Goal: Transaction & Acquisition: Download file/media

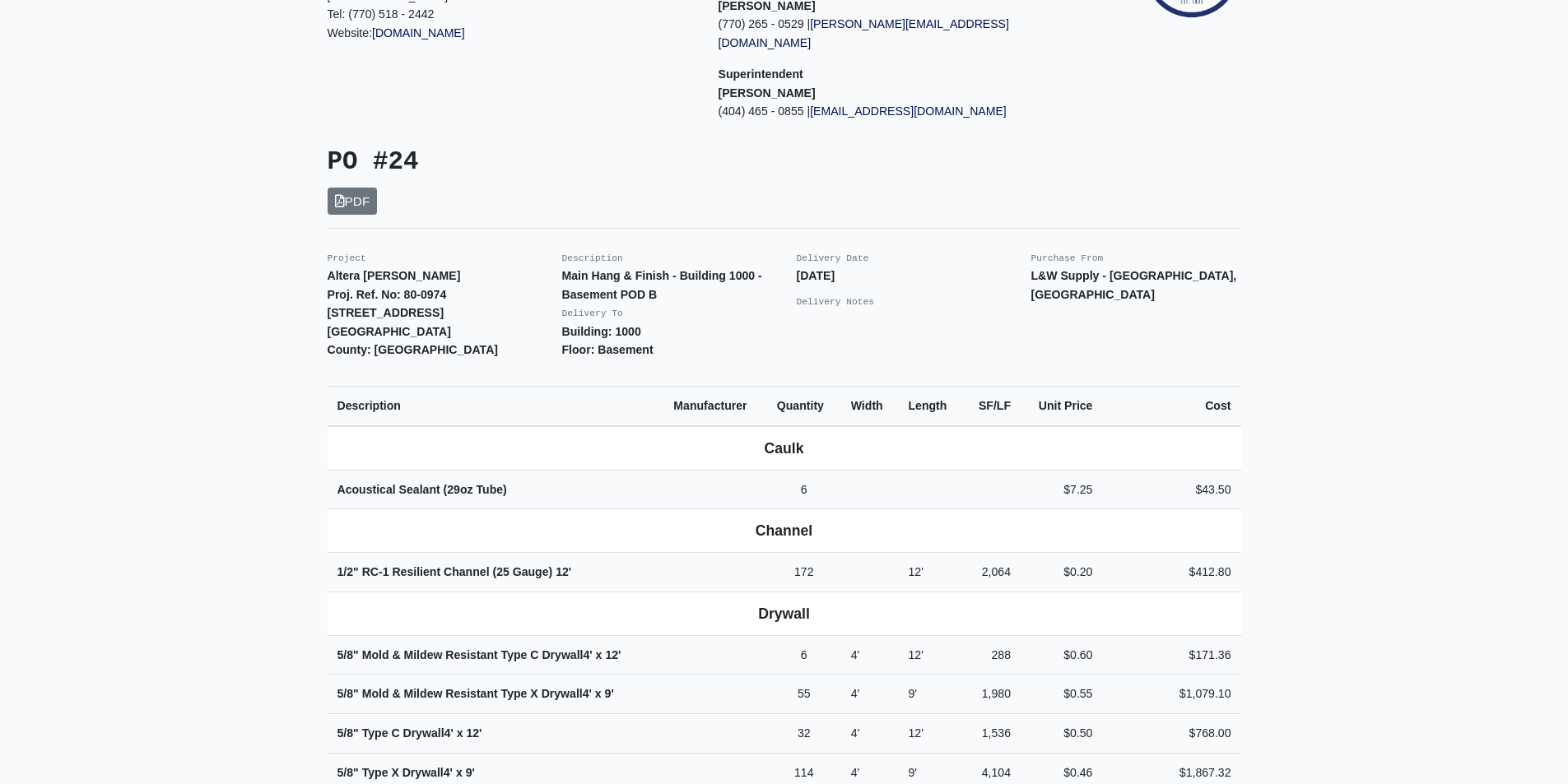
scroll to position [247, 0]
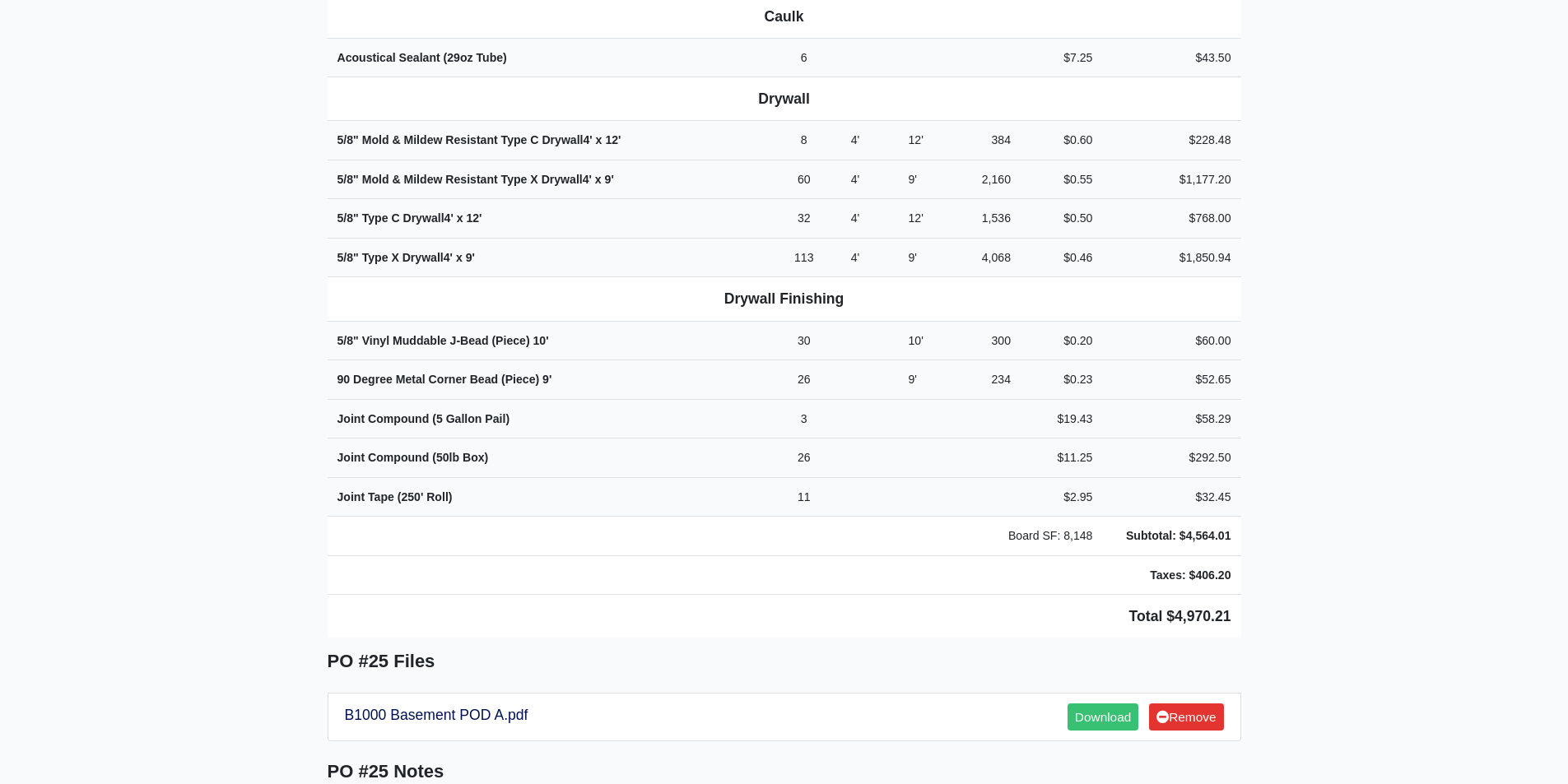
scroll to position [658, 0]
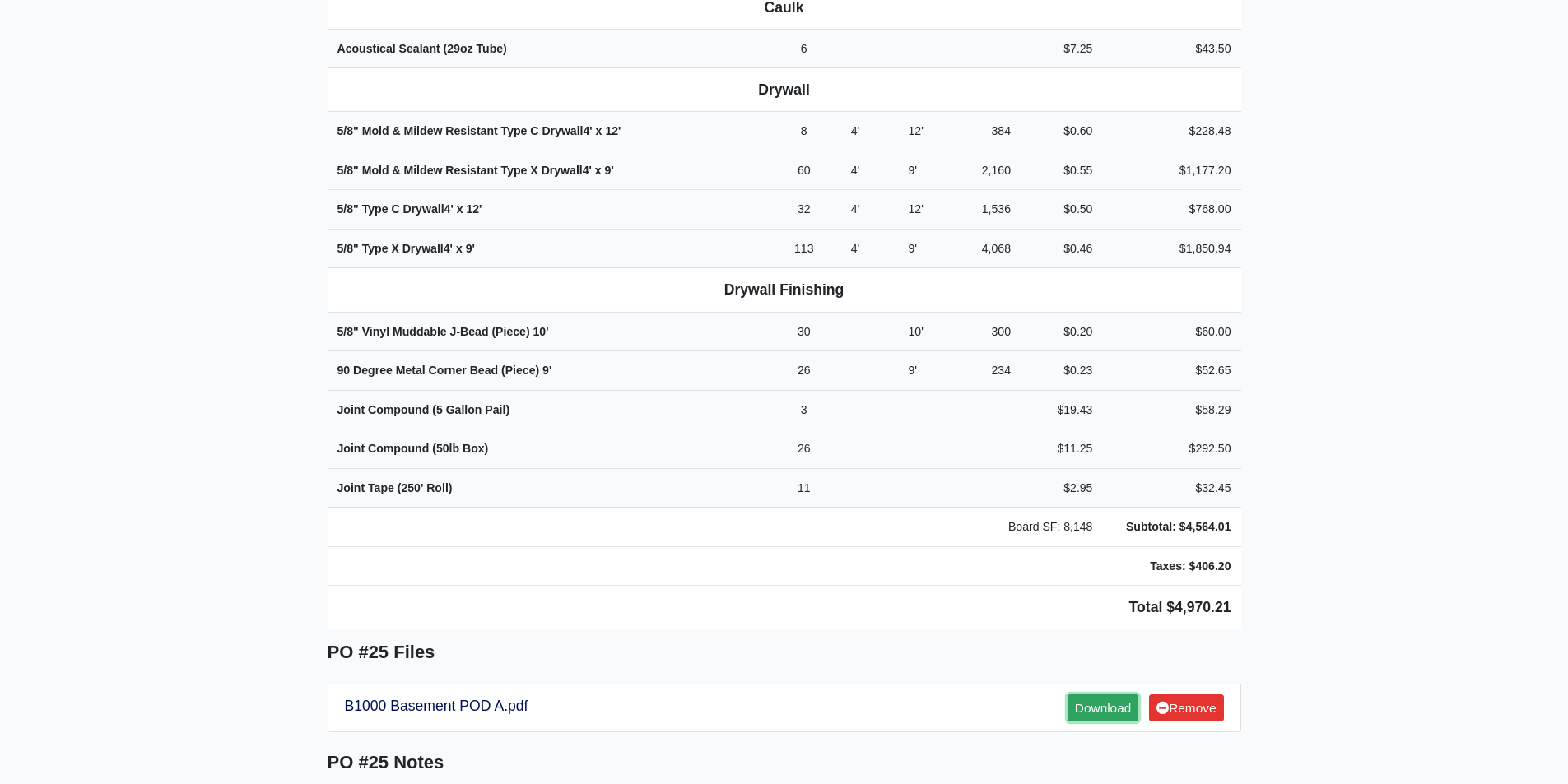
click at [1089, 694] on link "Download" at bounding box center [1103, 707] width 71 height 27
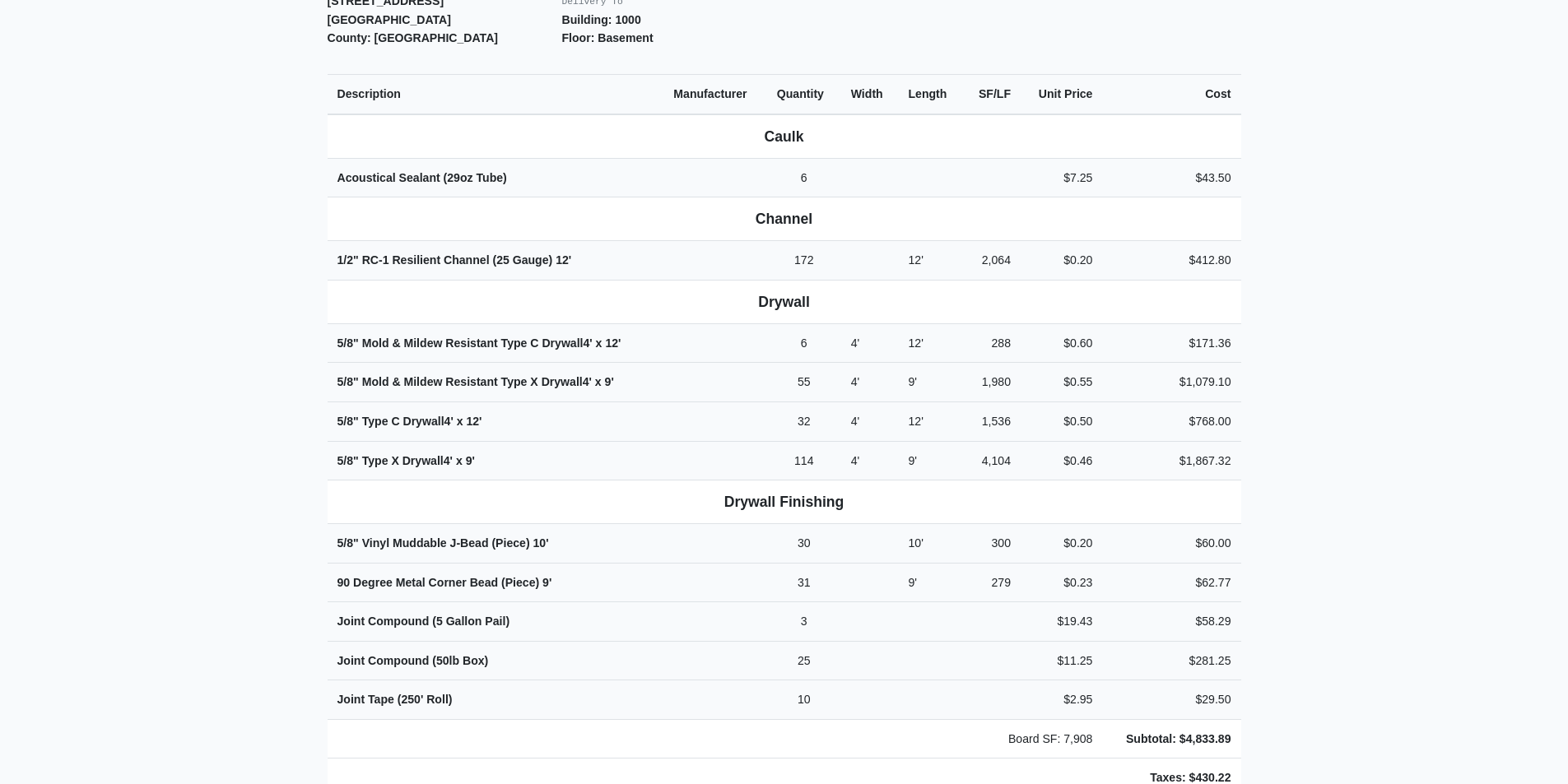
scroll to position [823, 0]
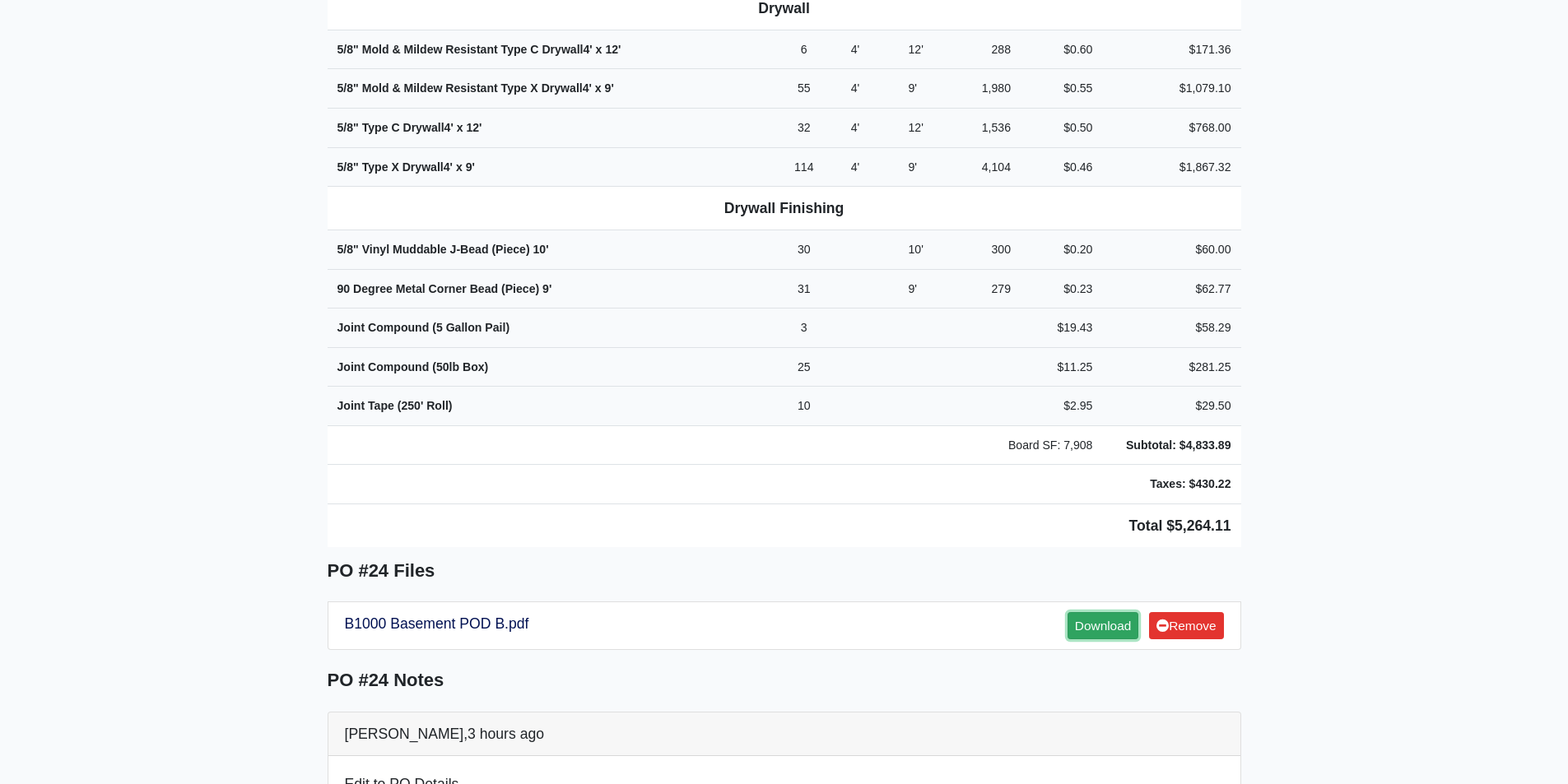
click at [1104, 612] on link "Download" at bounding box center [1103, 625] width 71 height 27
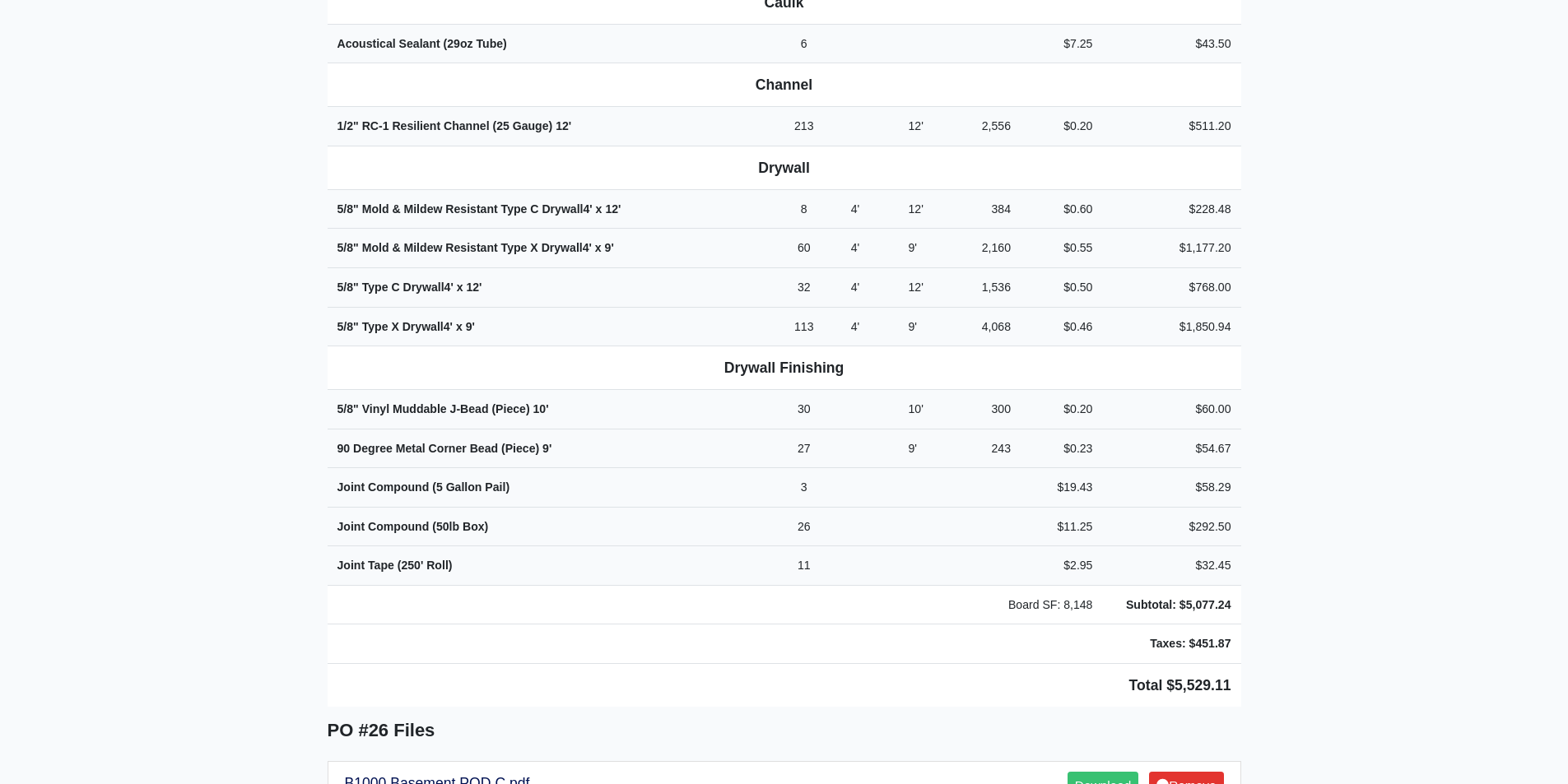
scroll to position [740, 0]
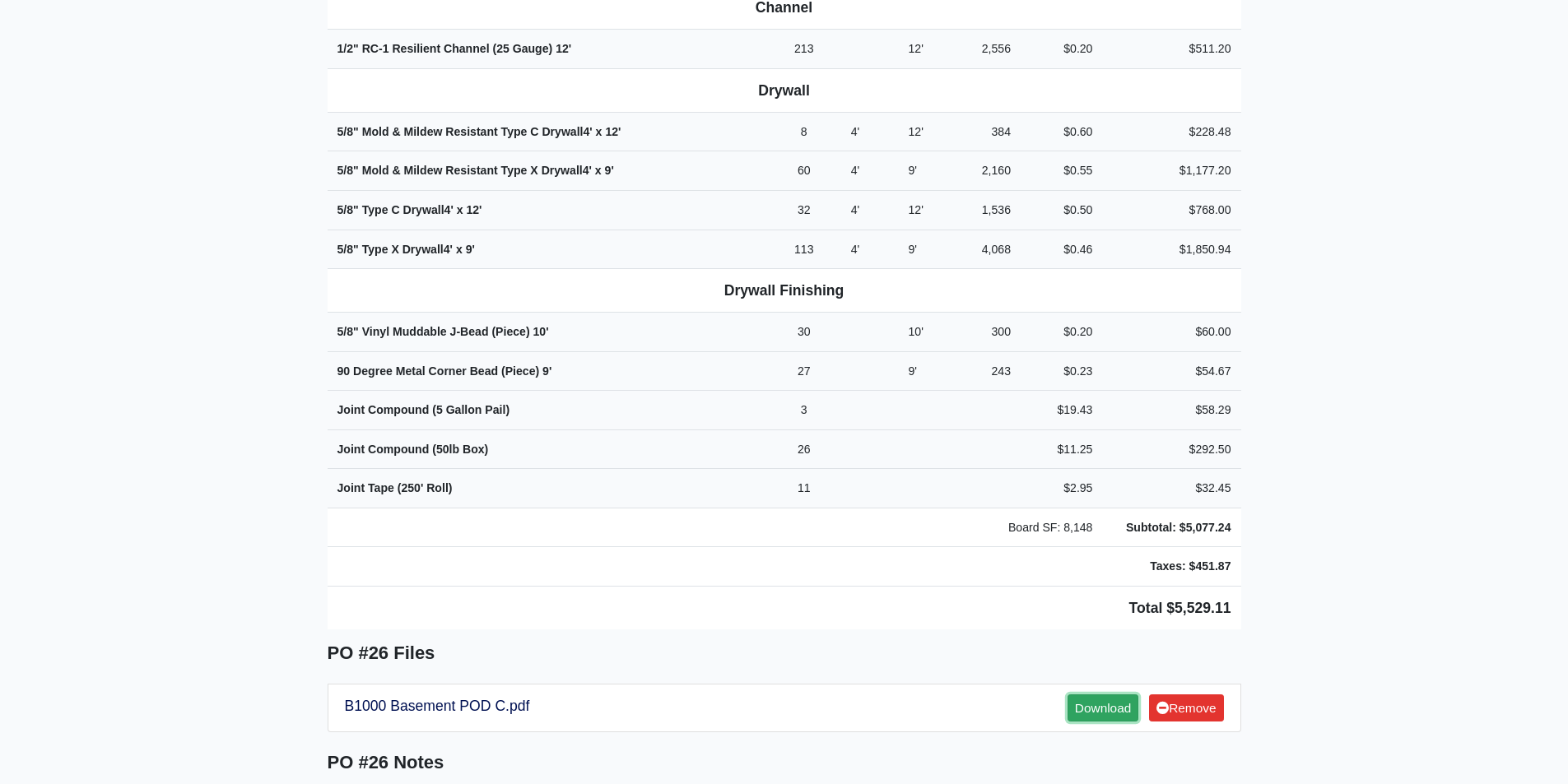
click at [1112, 694] on link "Download" at bounding box center [1103, 707] width 71 height 27
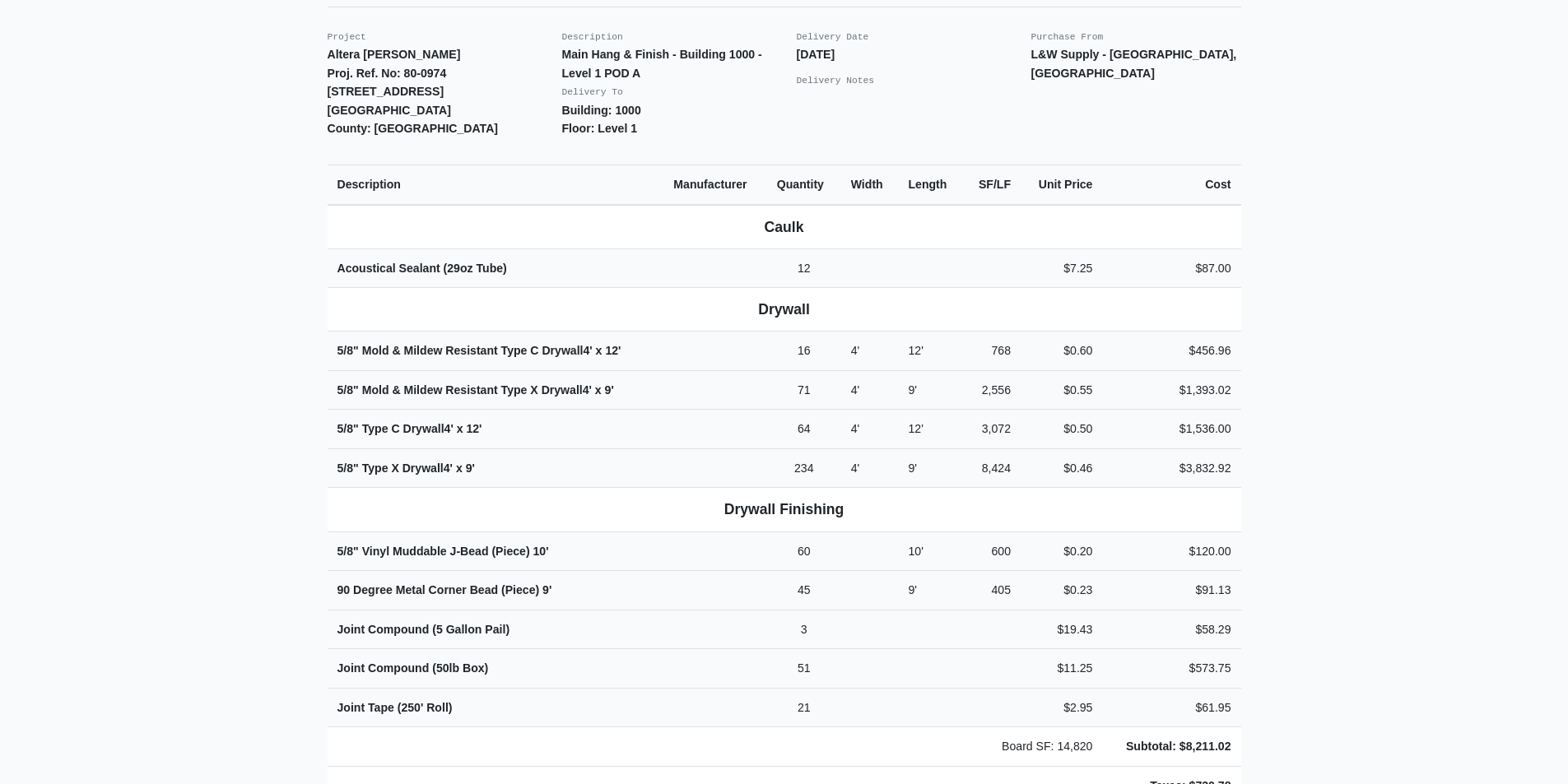
scroll to position [658, 0]
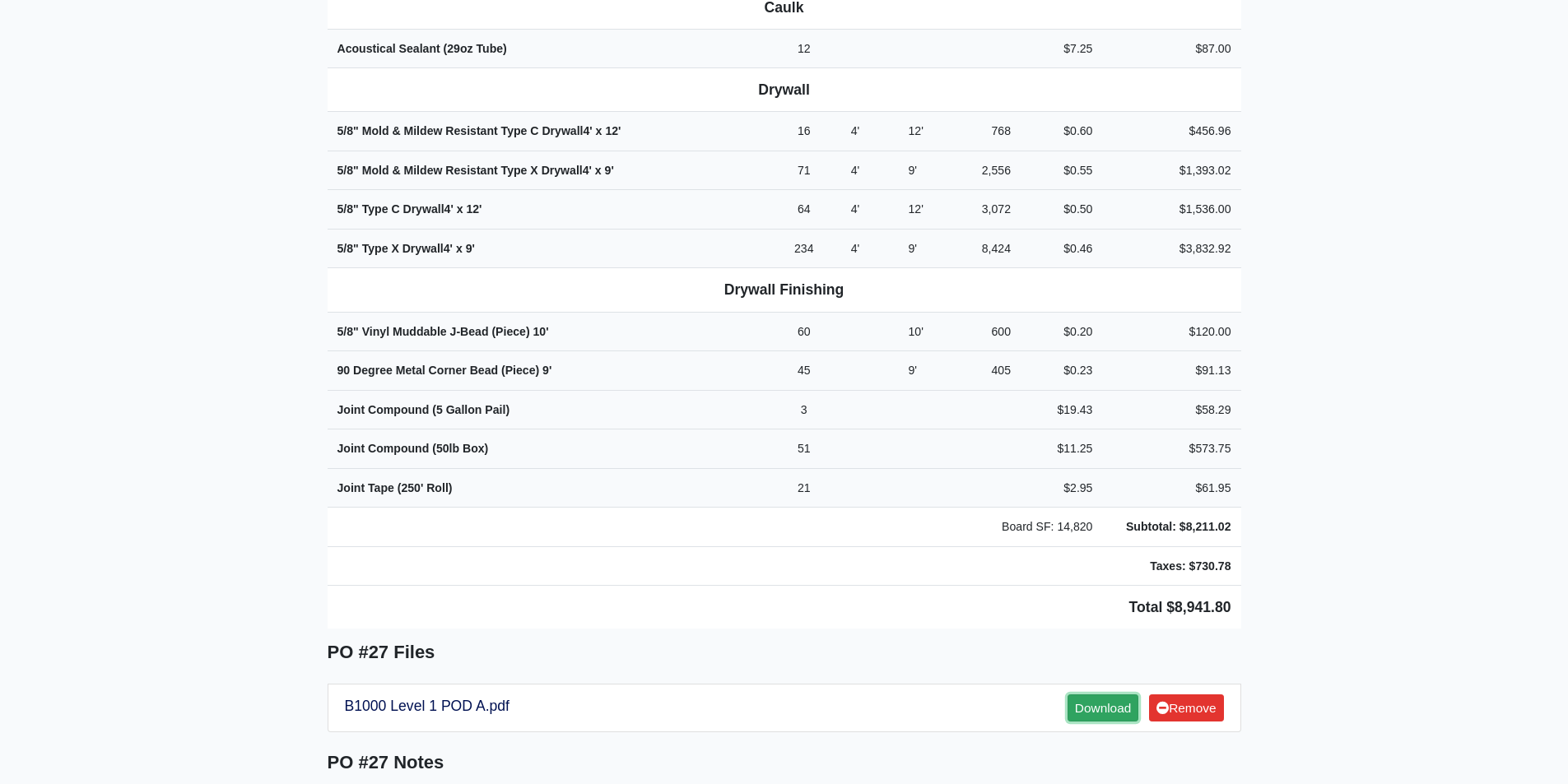
click at [1094, 694] on link "Download" at bounding box center [1103, 707] width 71 height 27
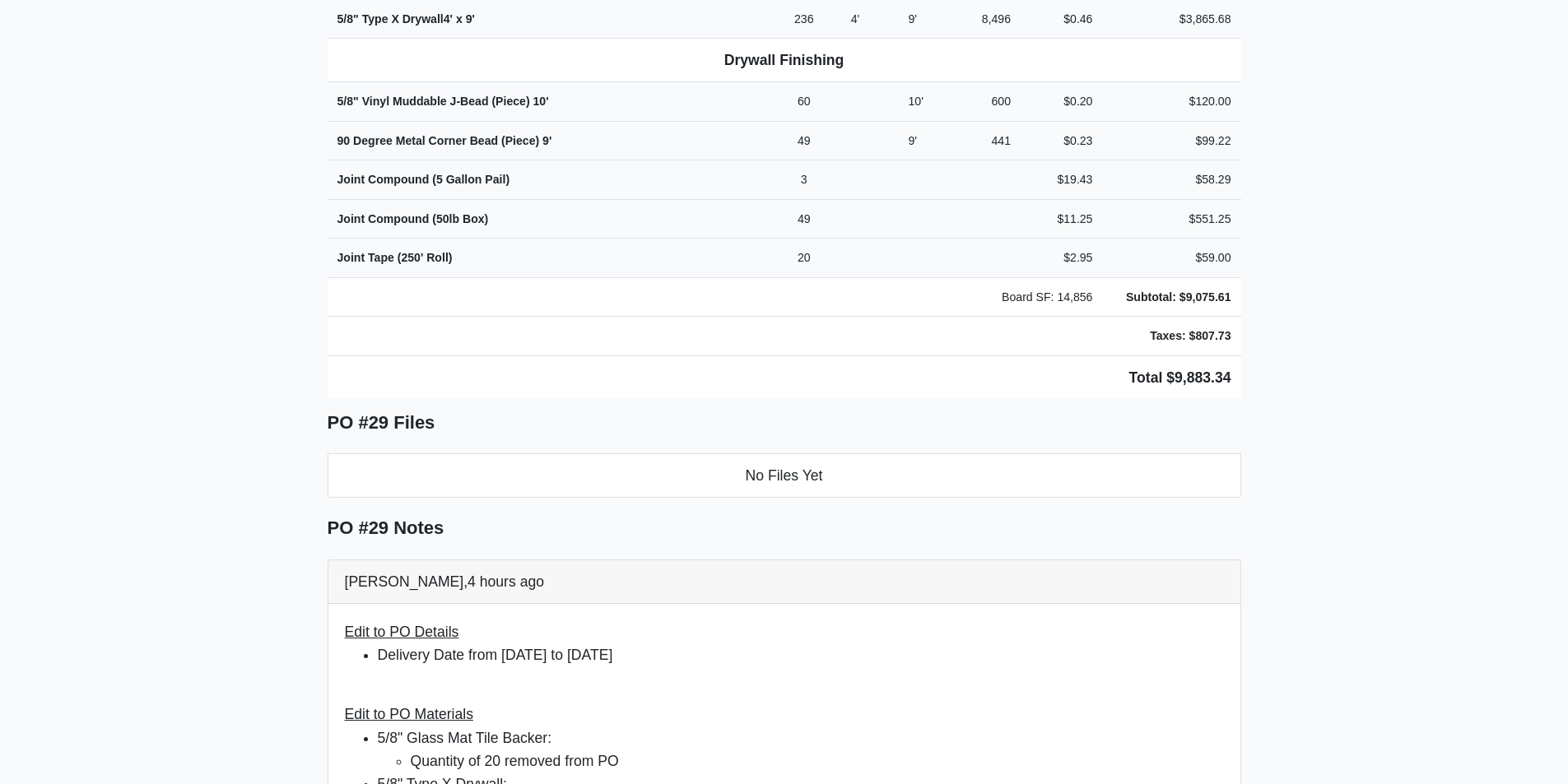
scroll to position [987, 0]
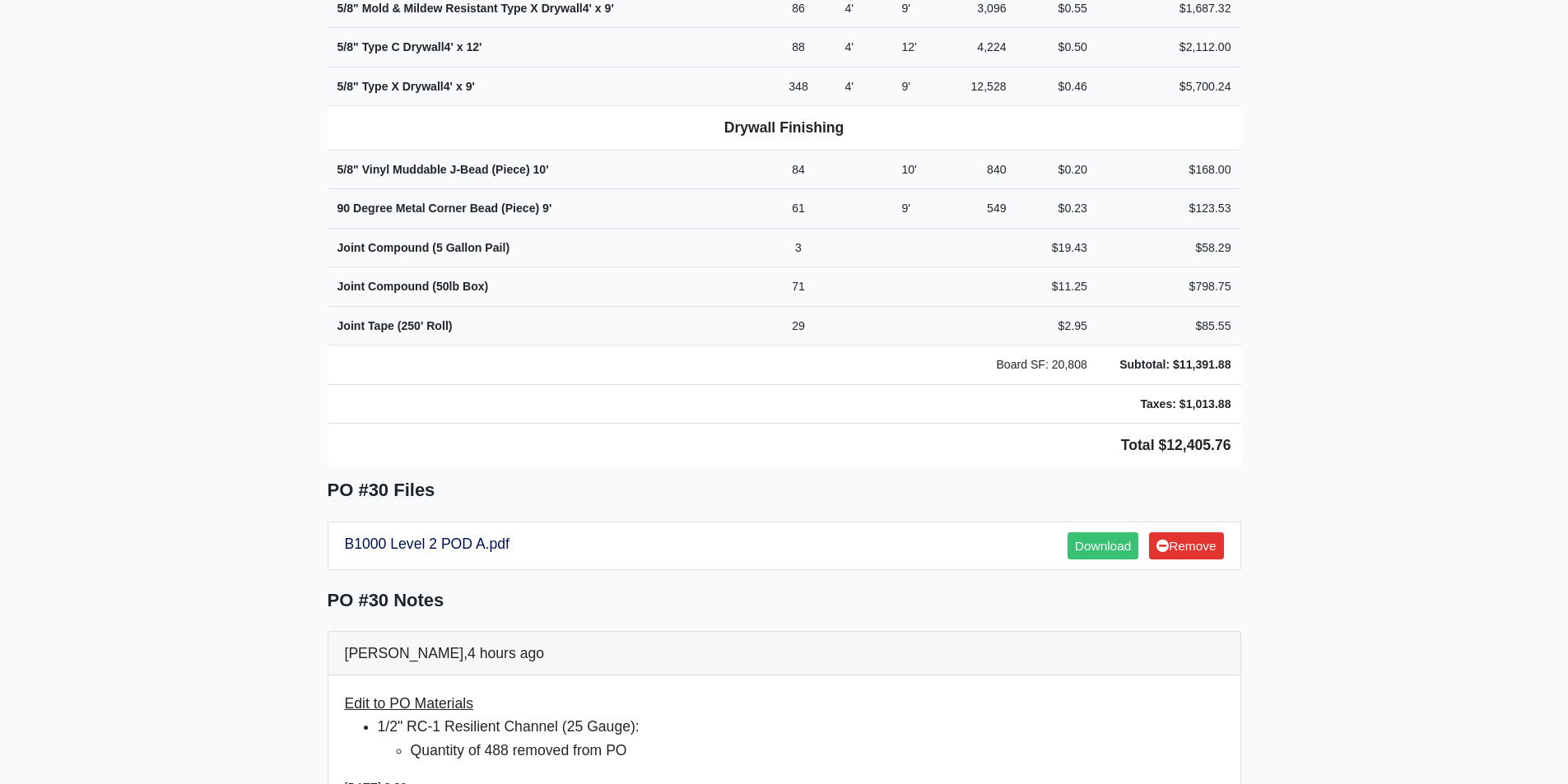
scroll to position [823, 0]
click at [1089, 530] on link "Download" at bounding box center [1103, 544] width 71 height 27
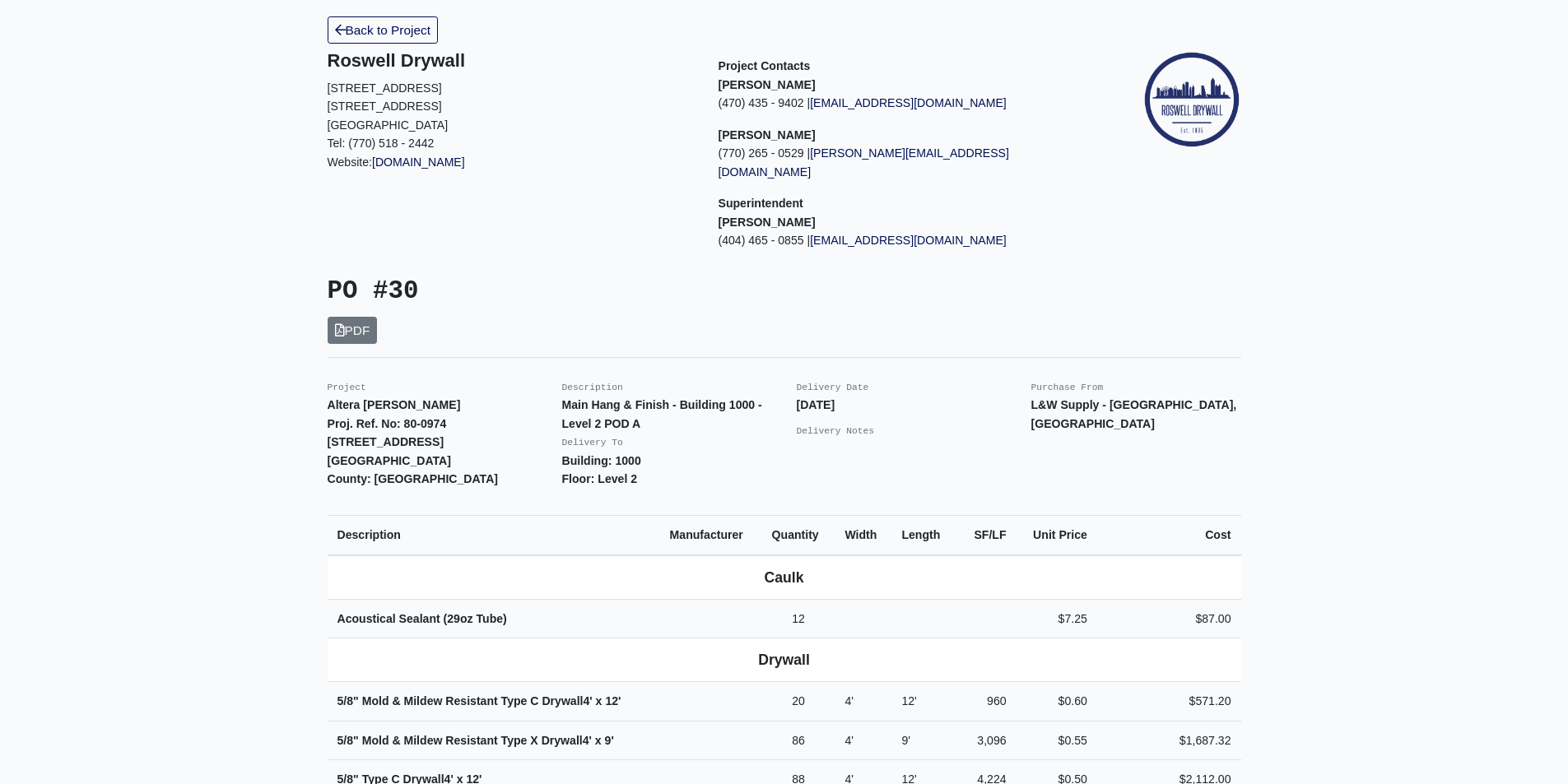
scroll to position [82, 0]
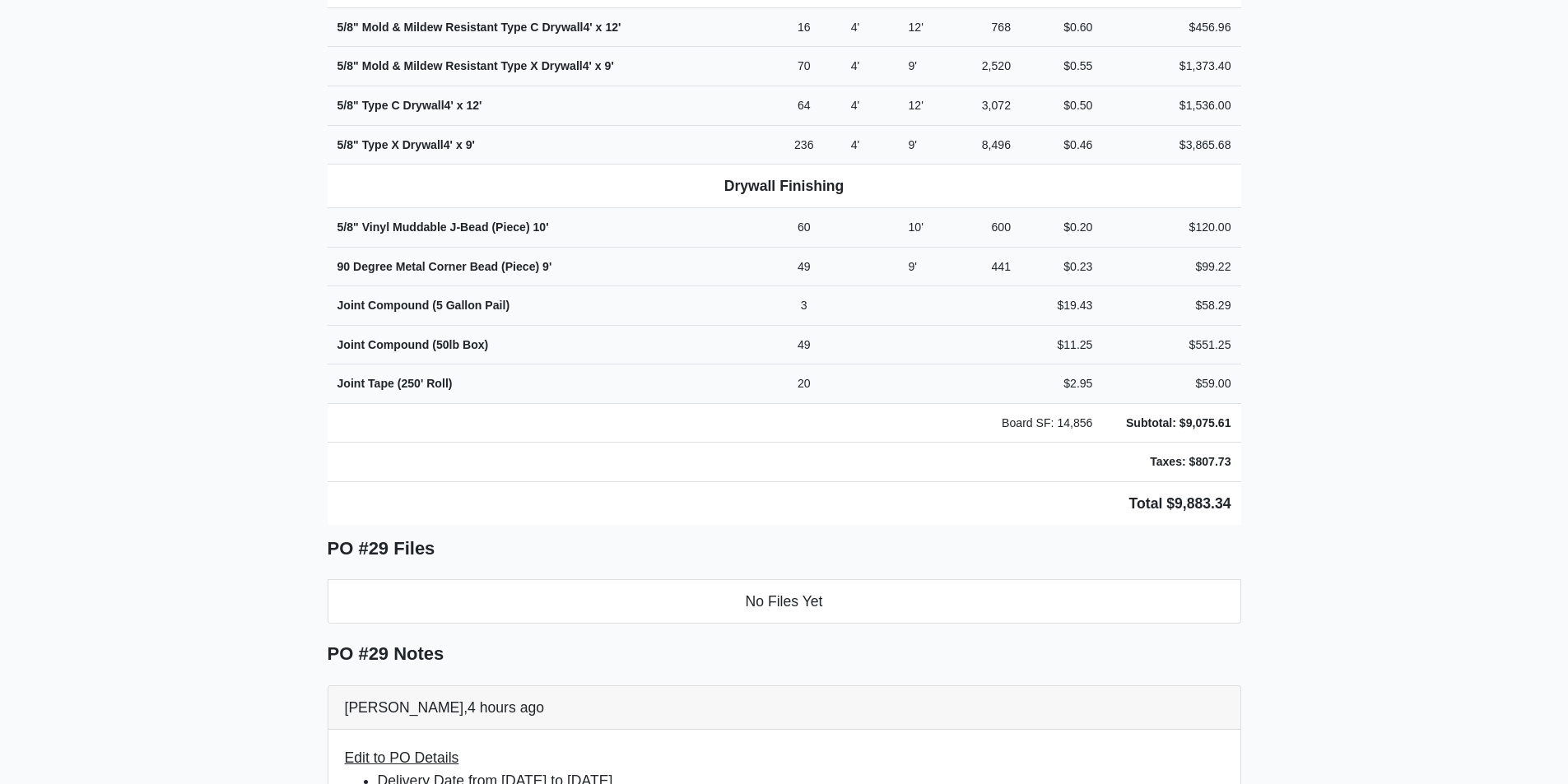
scroll to position [905, 0]
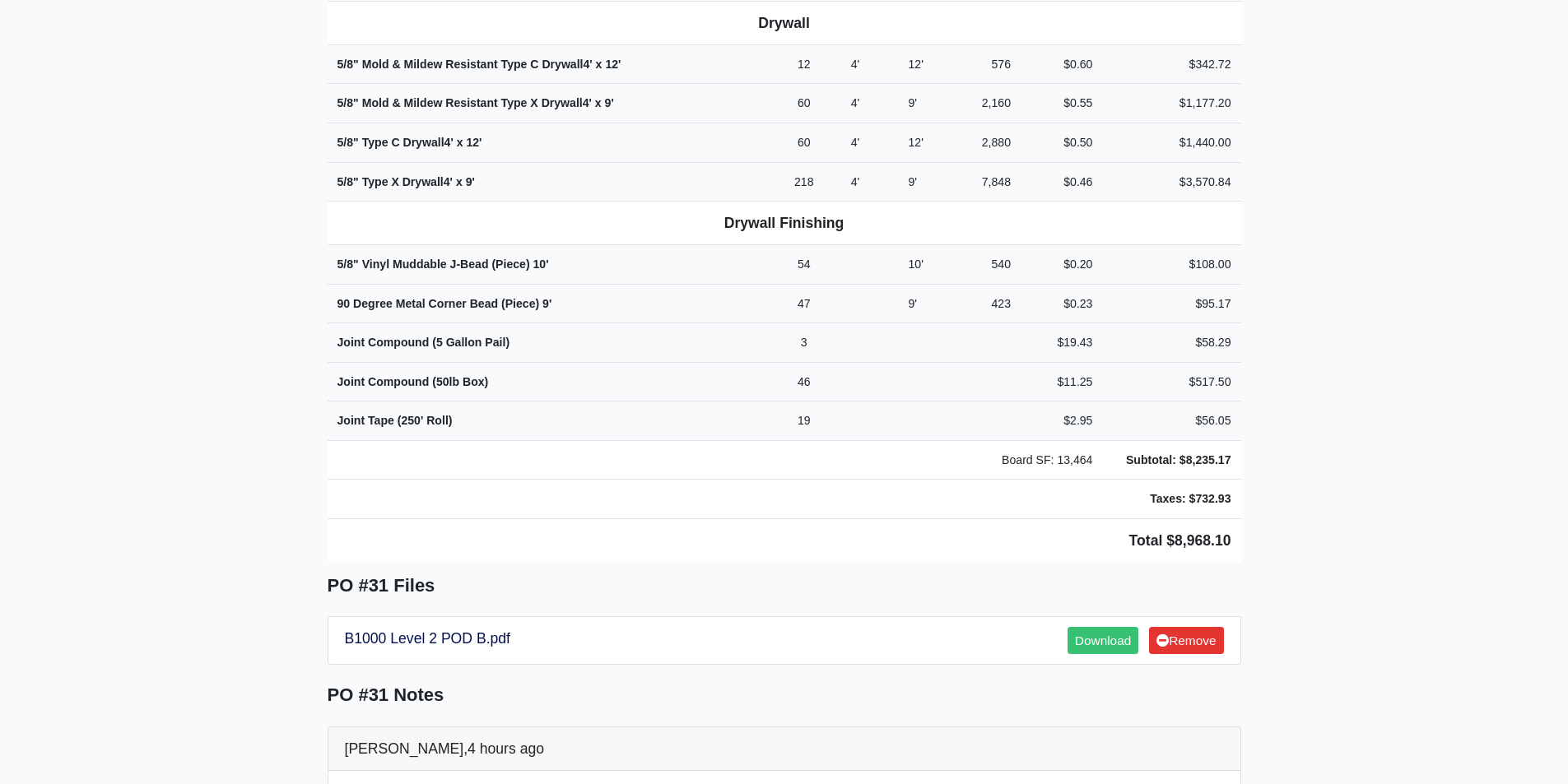
scroll to position [823, 0]
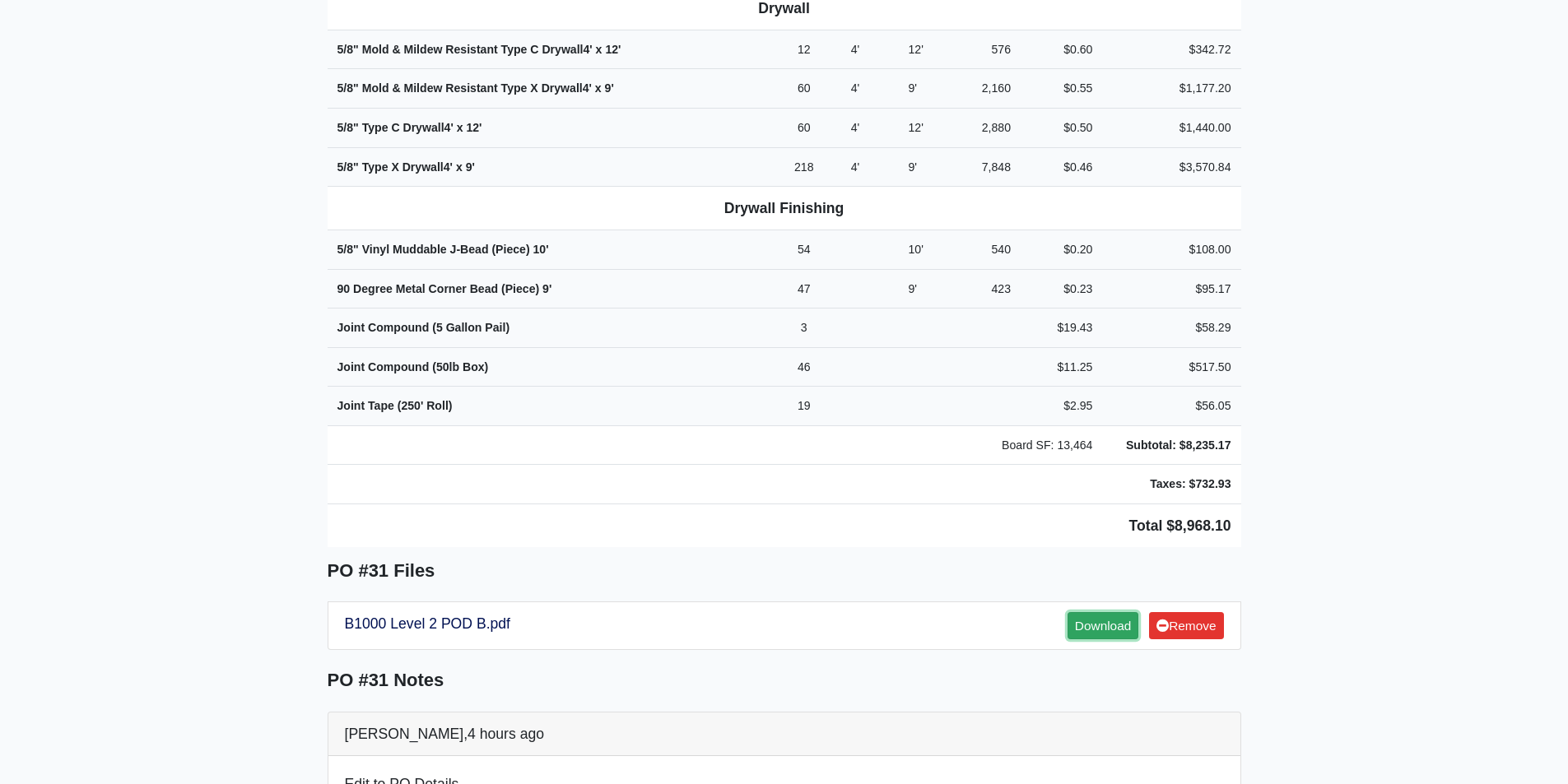
click at [1092, 612] on link "Download" at bounding box center [1103, 625] width 71 height 27
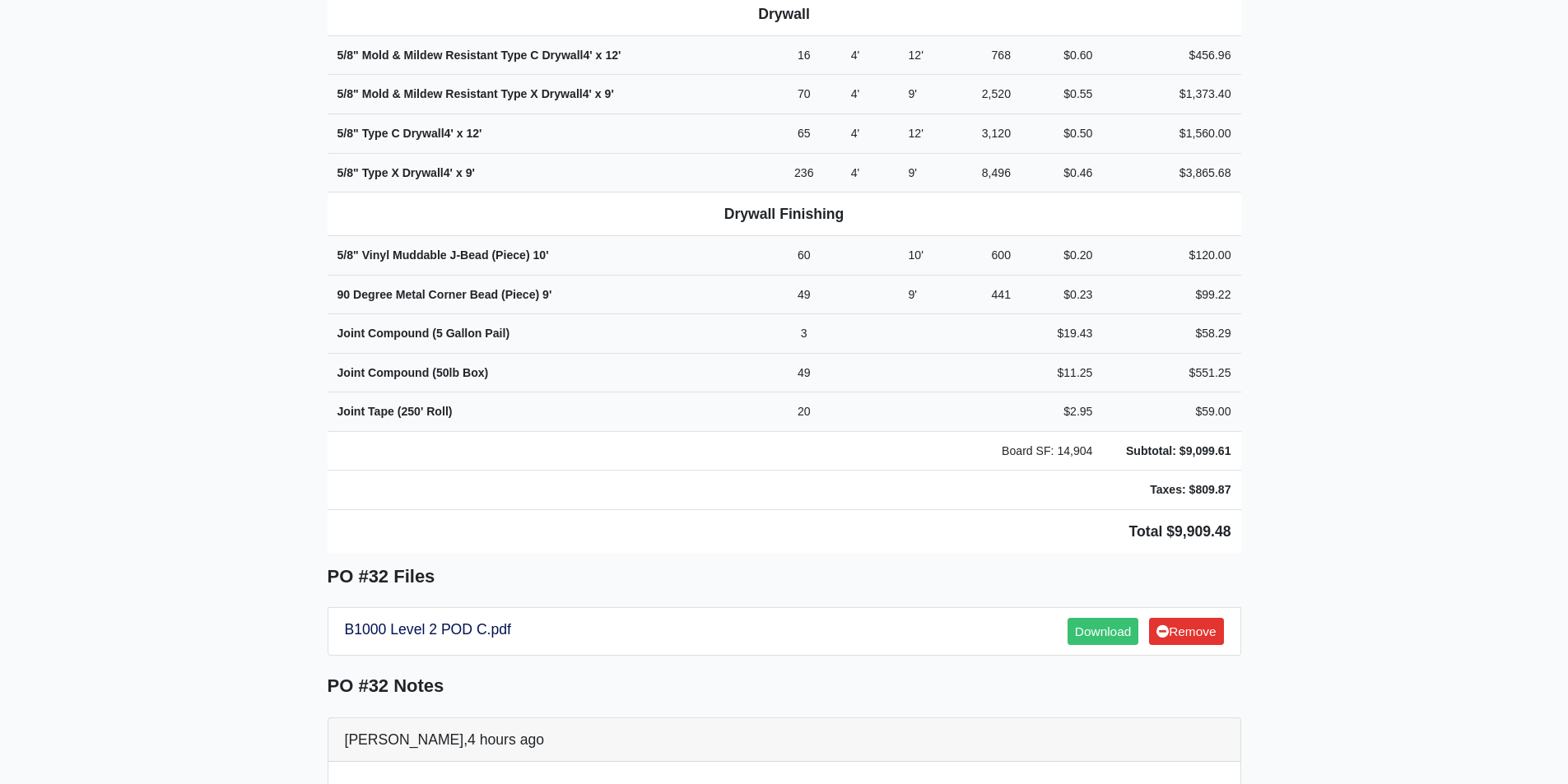
scroll to position [823, 0]
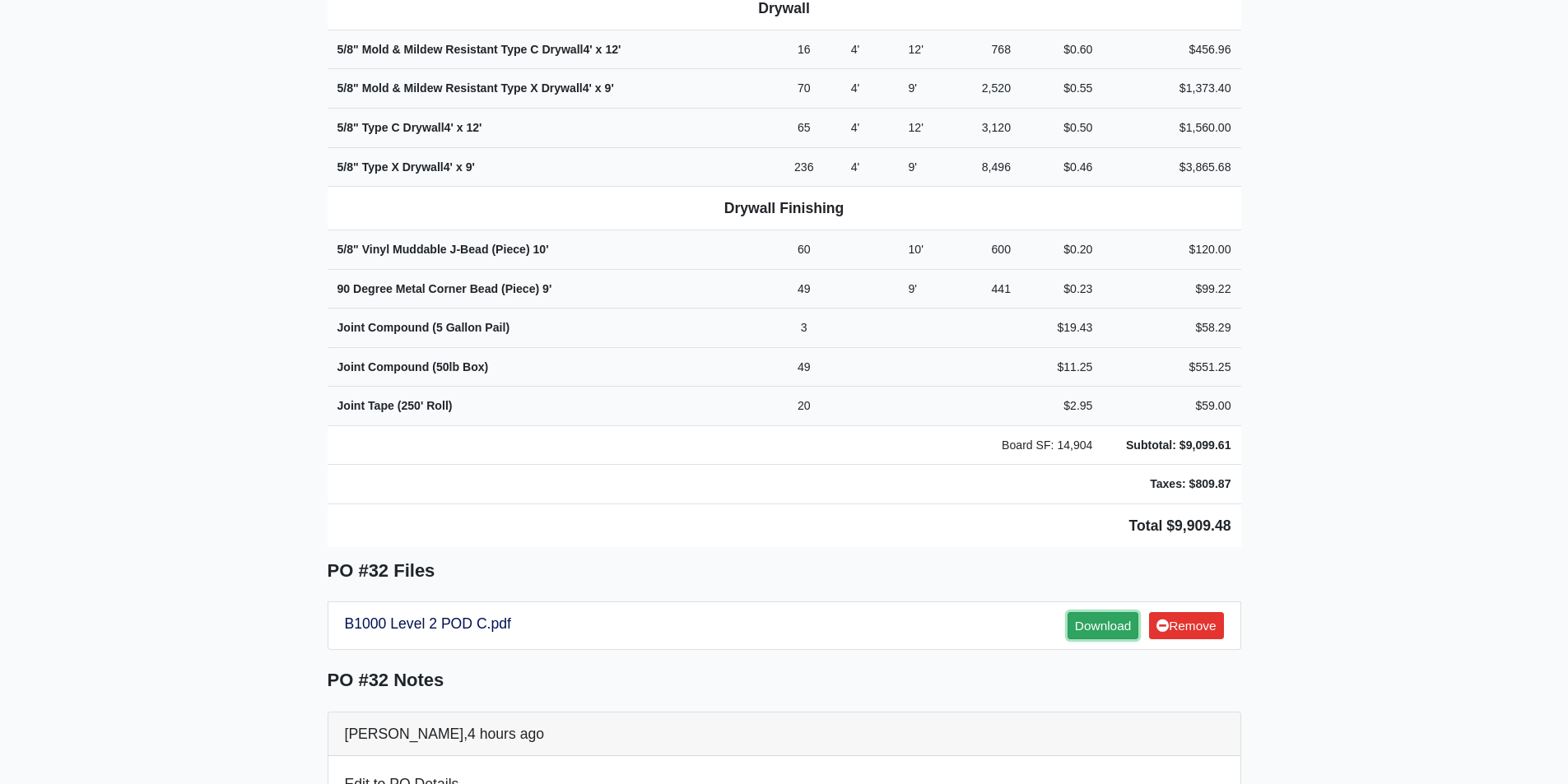
click at [1075, 612] on link "Download" at bounding box center [1103, 625] width 71 height 27
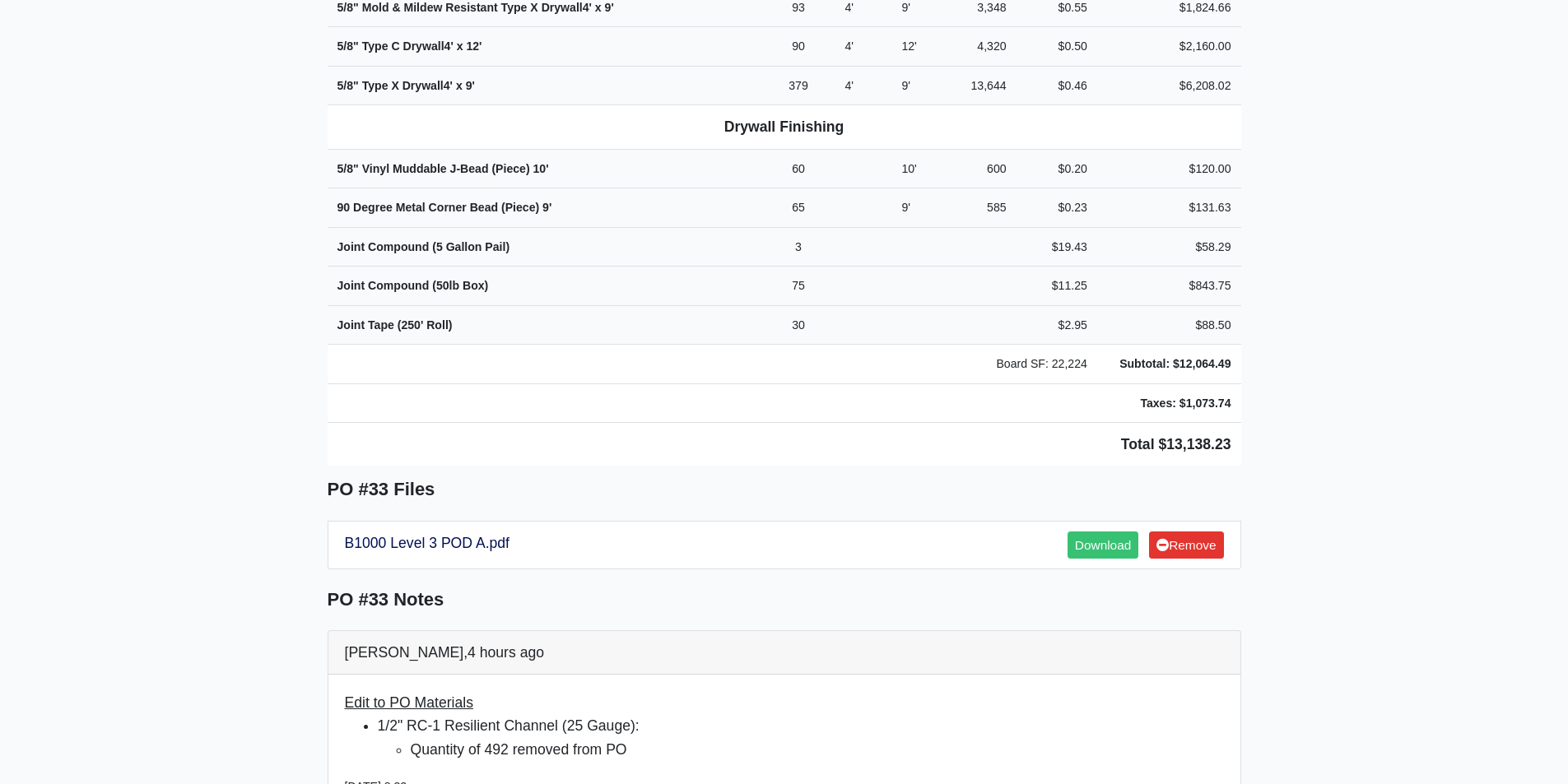
scroll to position [823, 0]
click at [1106, 530] on link "Download" at bounding box center [1103, 544] width 71 height 27
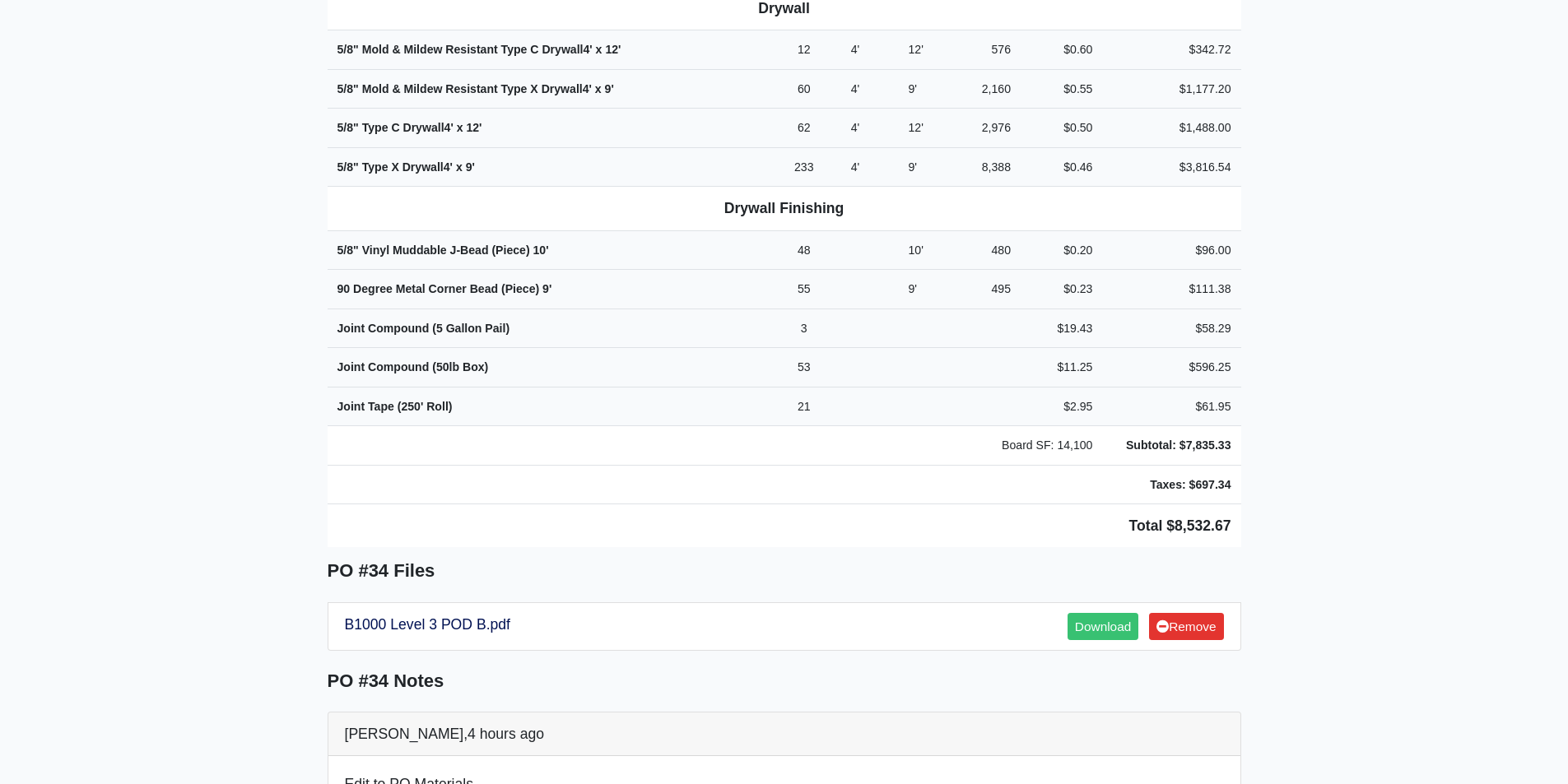
scroll to position [740, 0]
click at [1109, 612] on link "Download" at bounding box center [1103, 625] width 71 height 27
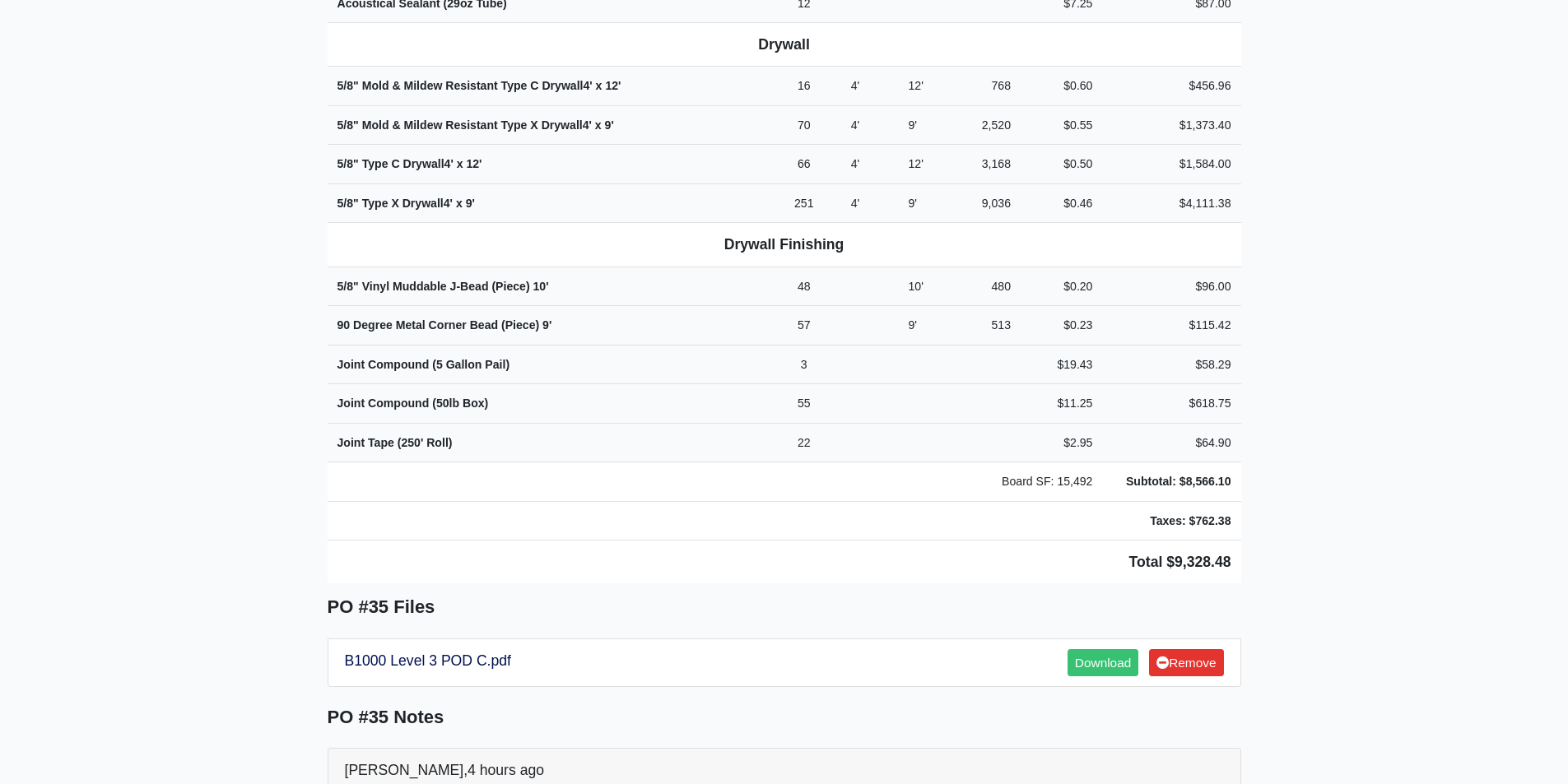
scroll to position [740, 0]
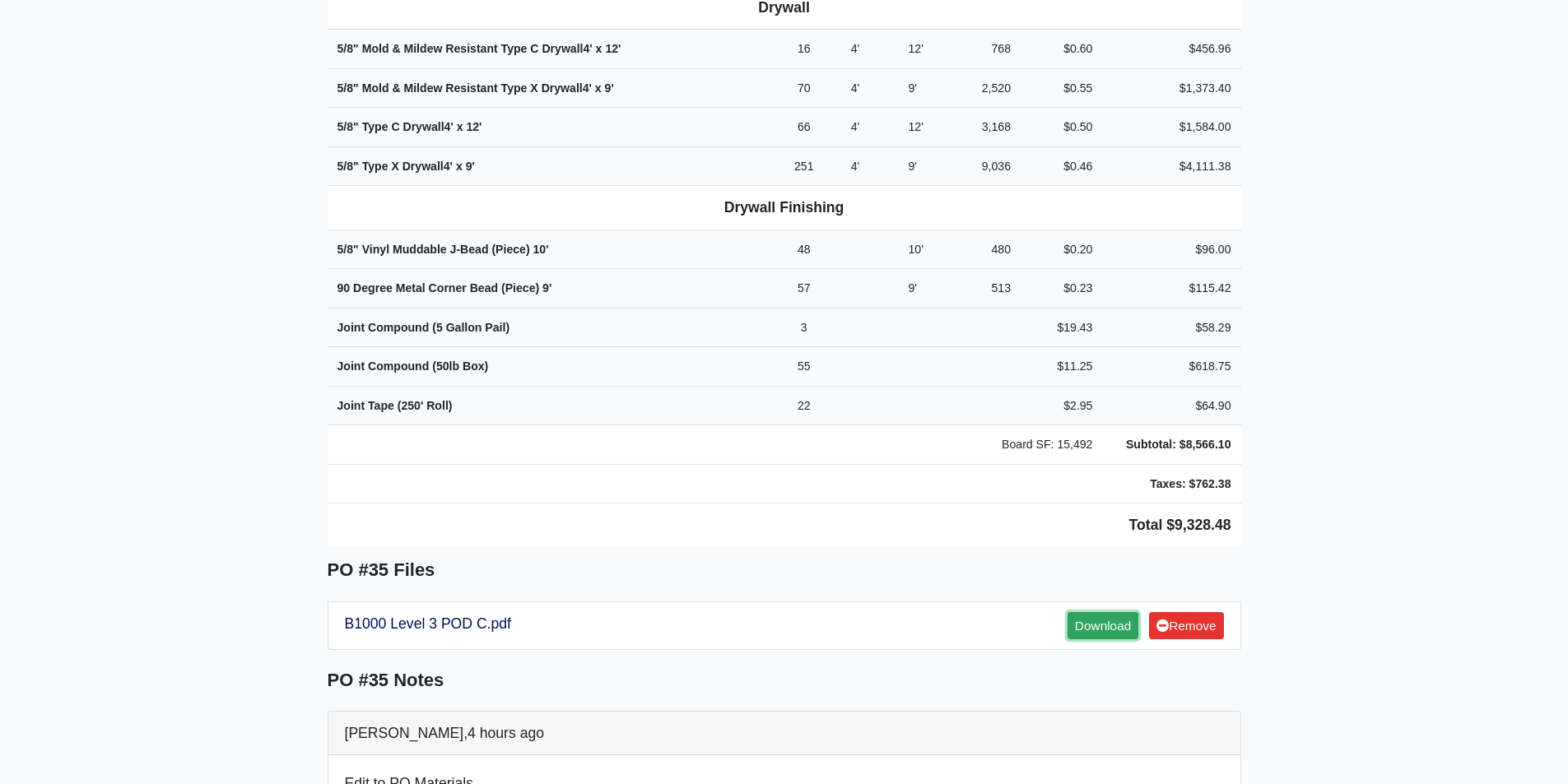
click at [1090, 612] on link "Download" at bounding box center [1103, 625] width 71 height 27
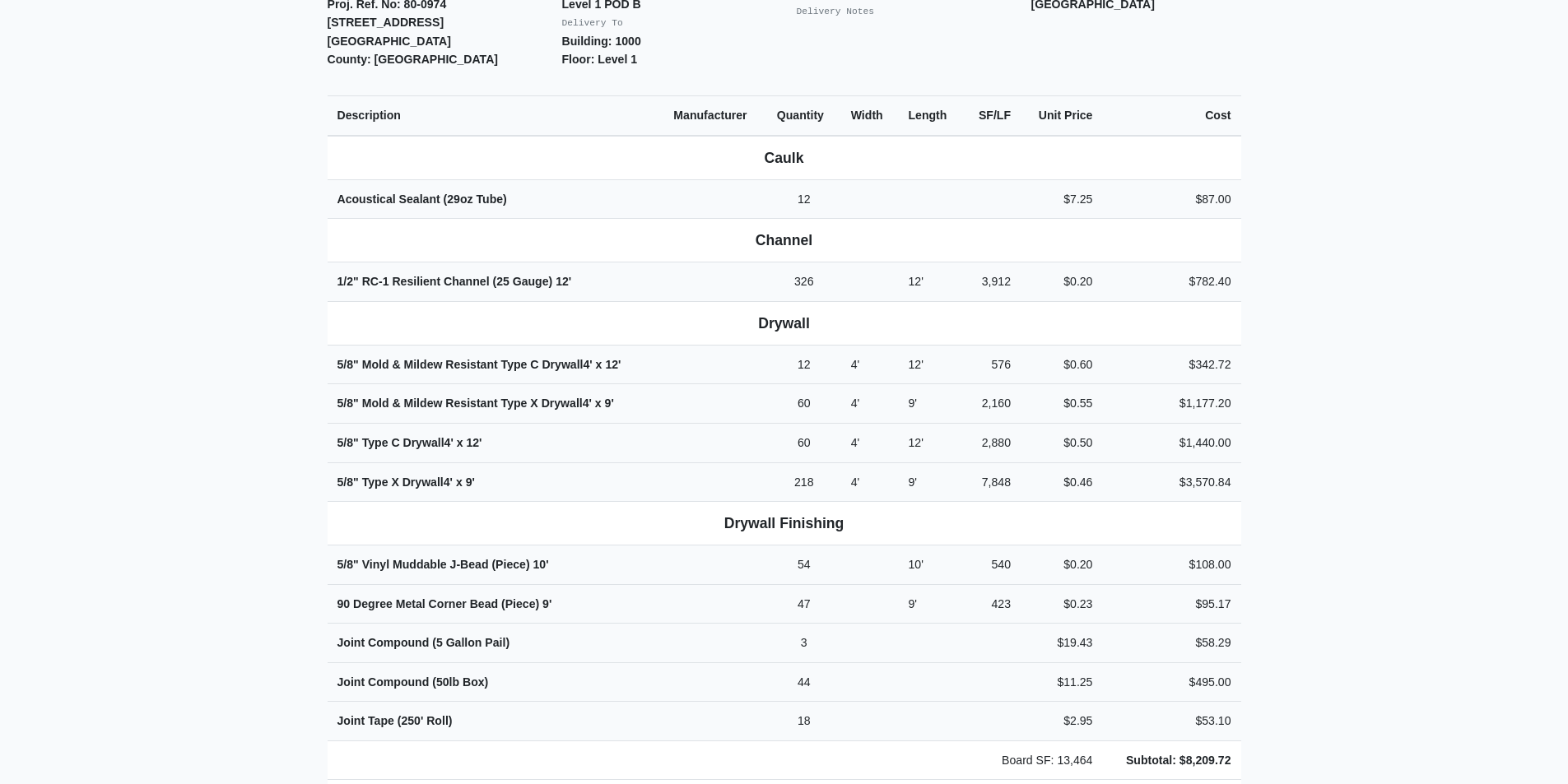
scroll to position [740, 0]
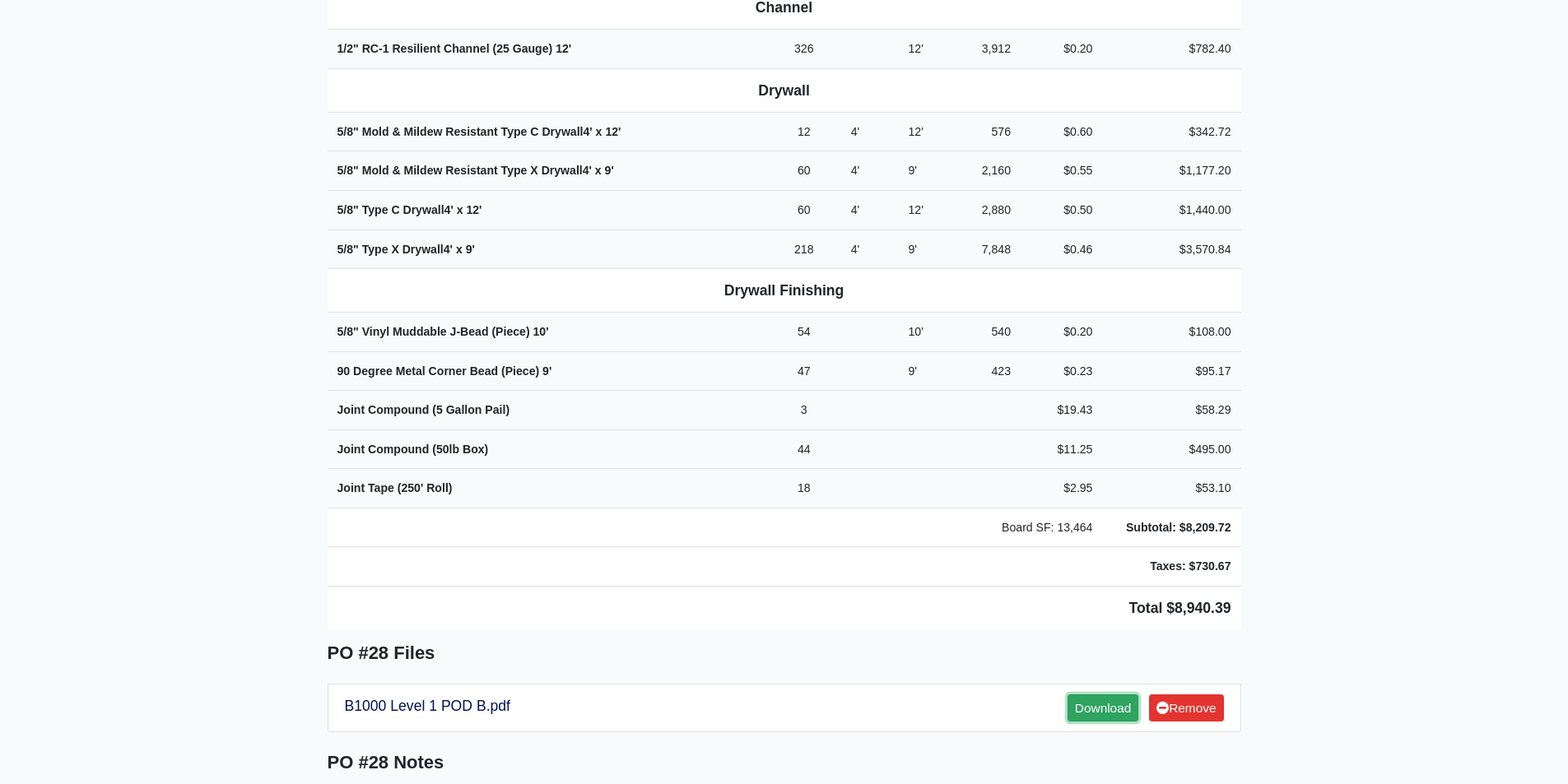
click at [1099, 694] on link "Download" at bounding box center [1103, 707] width 71 height 27
click at [217, 277] on main "Back to Project Roswell Drywall [STREET_ADDRESS] Tel: (770) 518 - 2442 Website:…" at bounding box center [784, 606] width 1568 height 2522
click at [246, 211] on main "Back to Project Roswell Drywall [STREET_ADDRESS] Tel: (770) 518 - 2442 Website:…" at bounding box center [784, 606] width 1568 height 2522
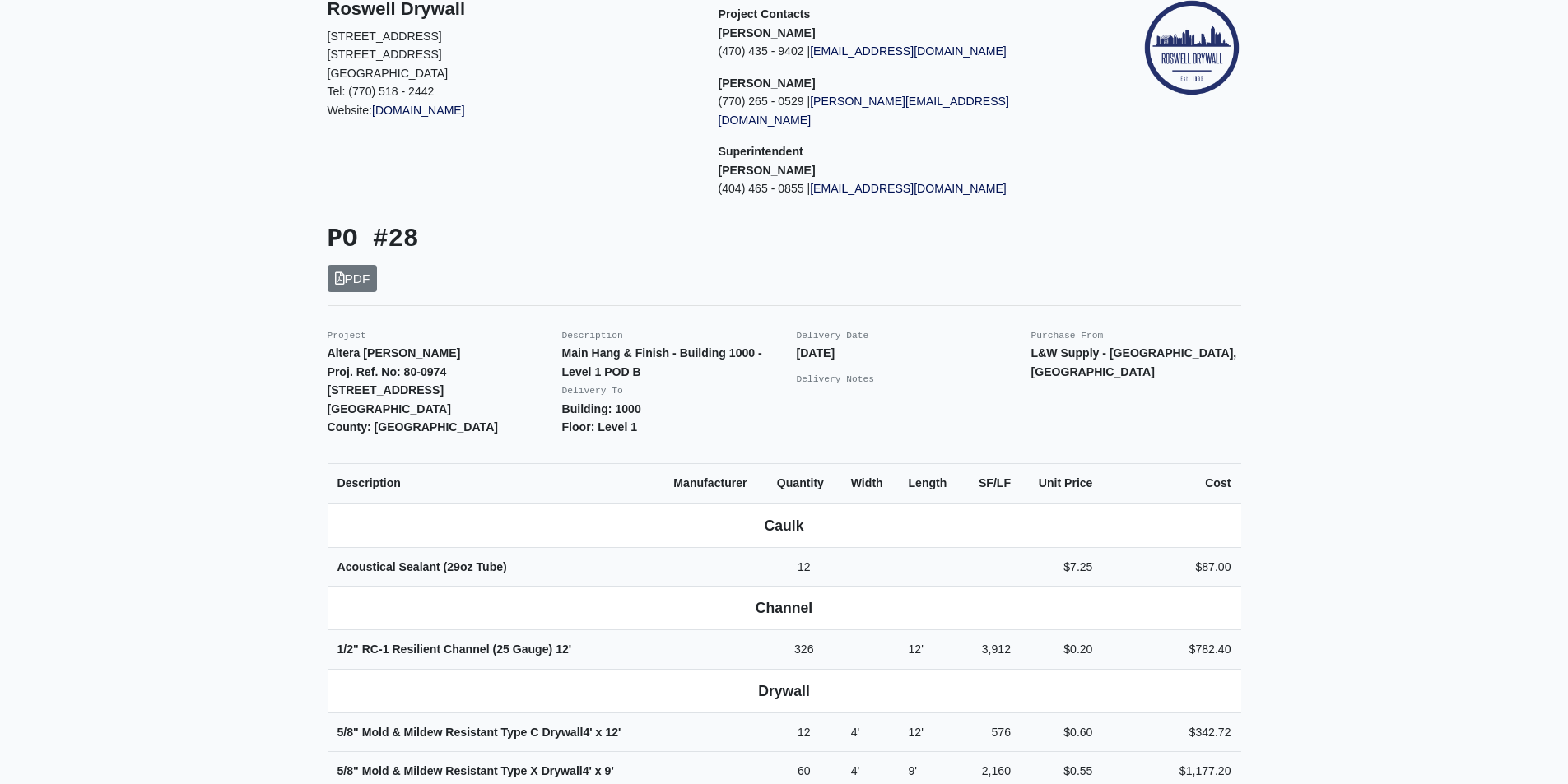
scroll to position [0, 0]
